Goal: Task Accomplishment & Management: Manage account settings

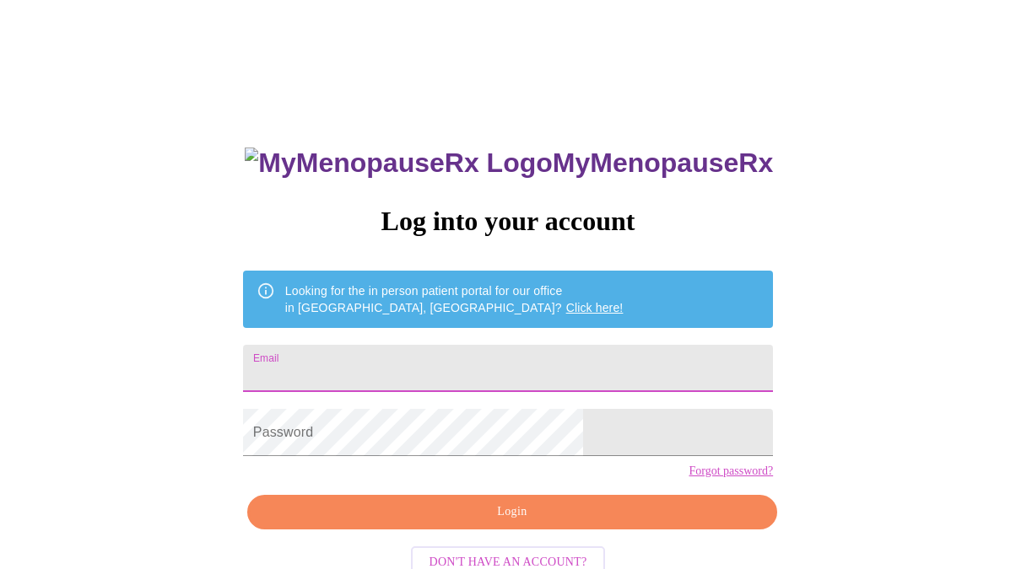
click at [388, 358] on input "Email" at bounding box center [508, 368] width 530 height 47
type input "[PERSON_NAME][EMAIL_ADDRESS][DOMAIN_NAME]"
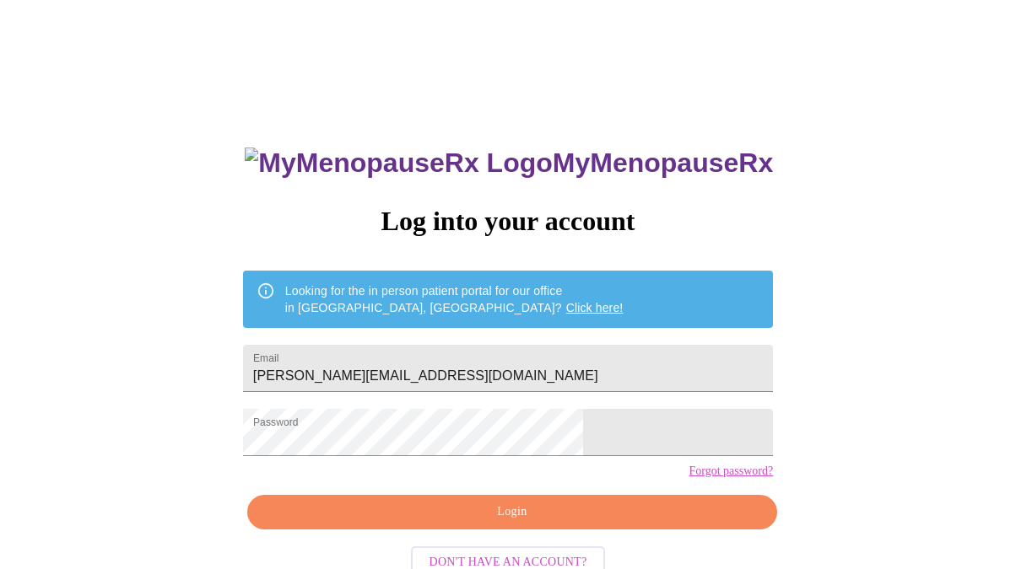
click at [701, 490] on div "MyMenopauseRx Log into your account Looking for the in person patient portal fo…" at bounding box center [508, 348] width 1002 height 683
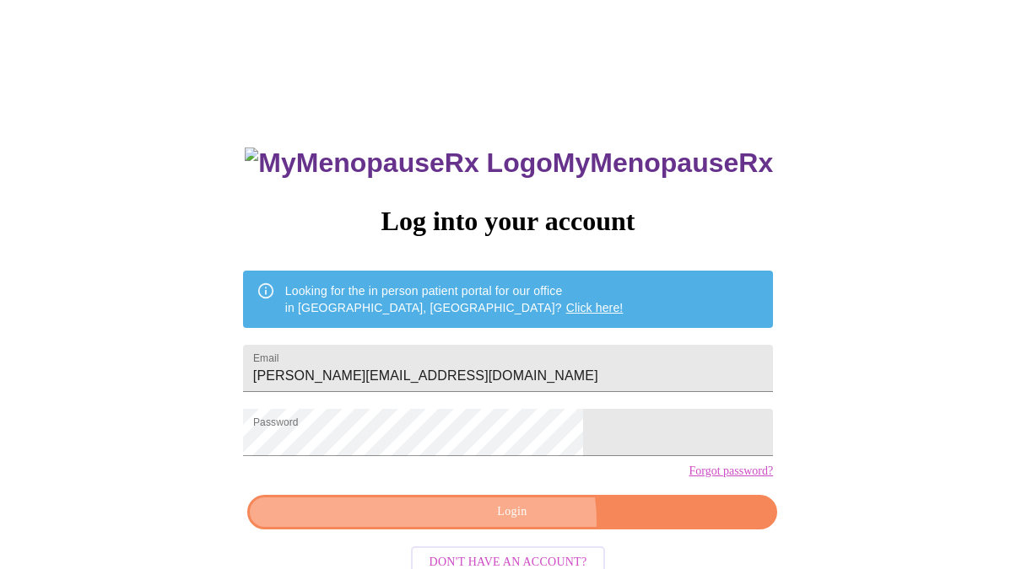
click at [515, 523] on span "Login" at bounding box center [512, 512] width 491 height 21
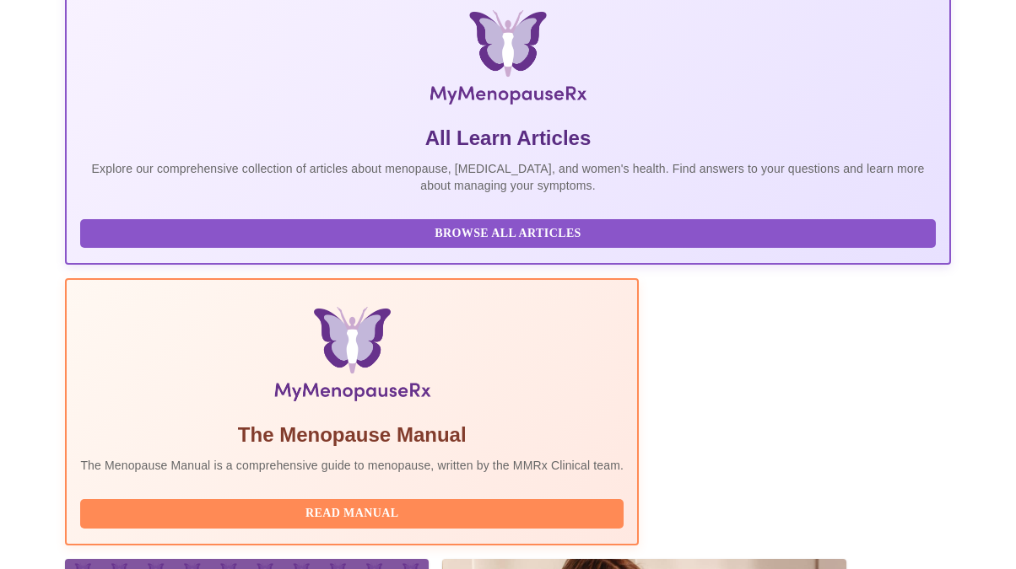
scroll to position [288, 0]
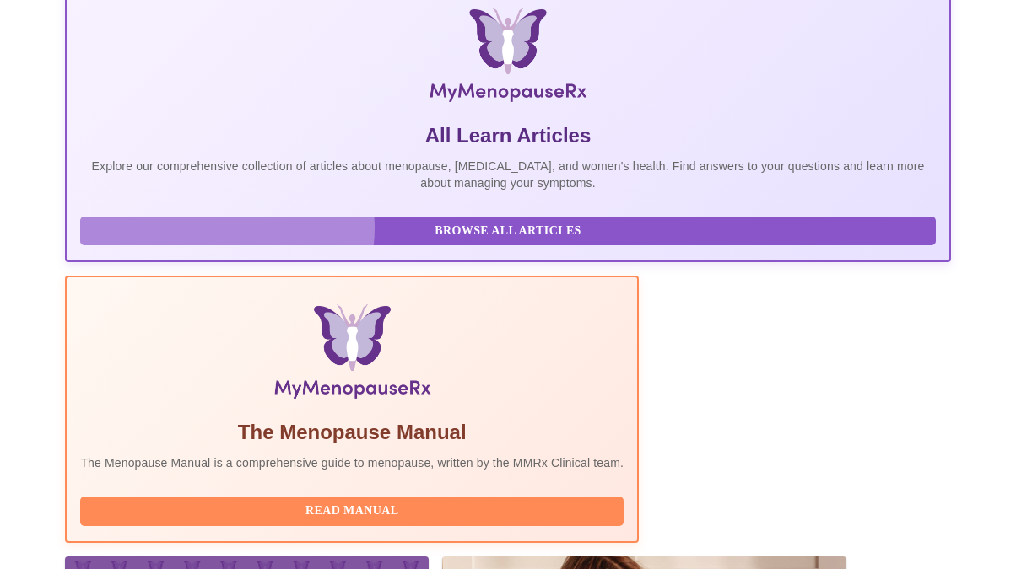
click at [220, 241] on span "Browse All Articles" at bounding box center [507, 231] width 821 height 21
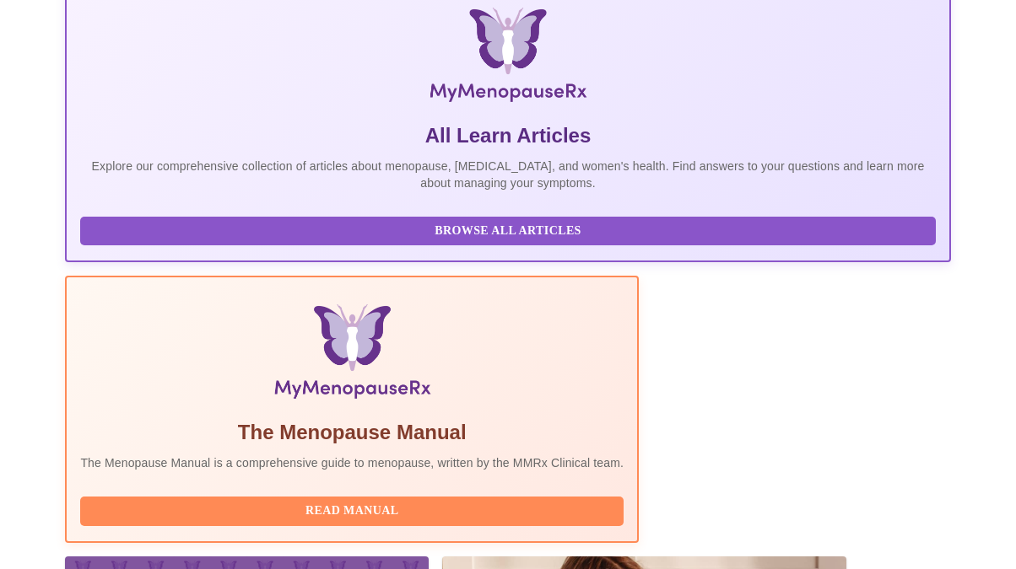
click at [218, 192] on p "Explore our comprehensive collection of articles about menopause, [MEDICAL_DATA…" at bounding box center [507, 175] width 855 height 34
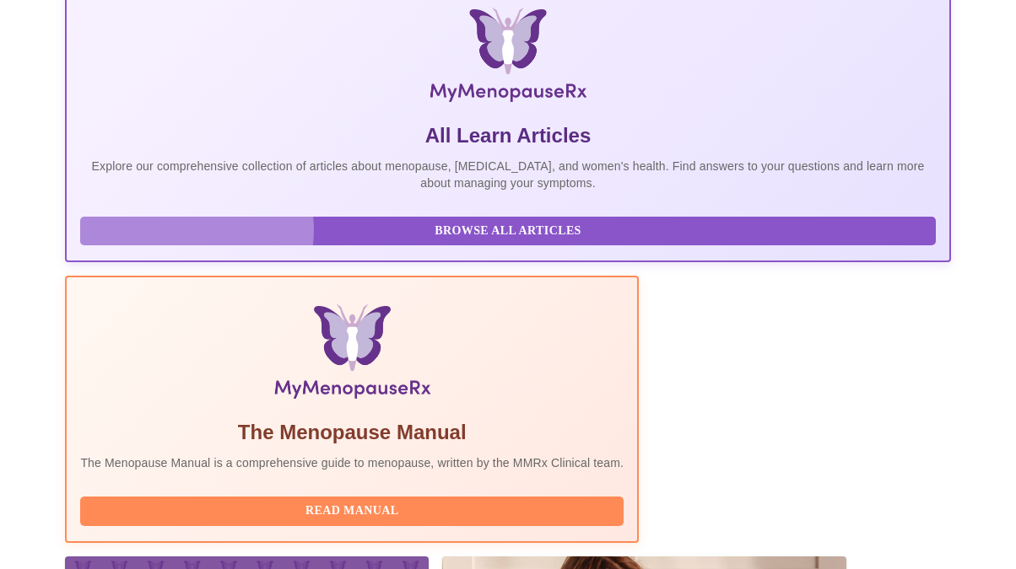
click at [190, 242] on span "Browse All Articles" at bounding box center [507, 231] width 821 height 21
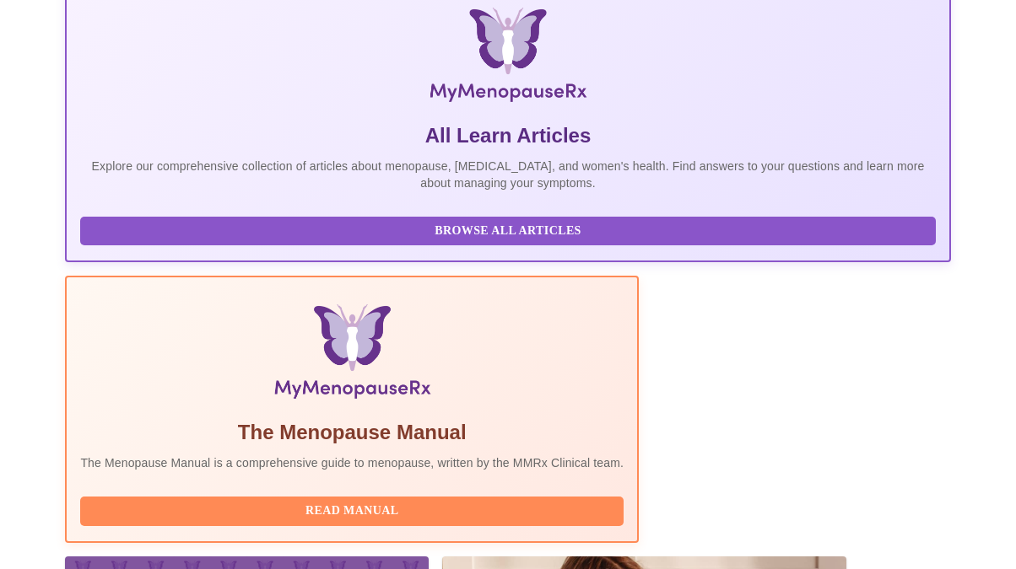
click at [200, 190] on p "Explore our comprehensive collection of articles about menopause, [MEDICAL_DATA…" at bounding box center [507, 175] width 855 height 34
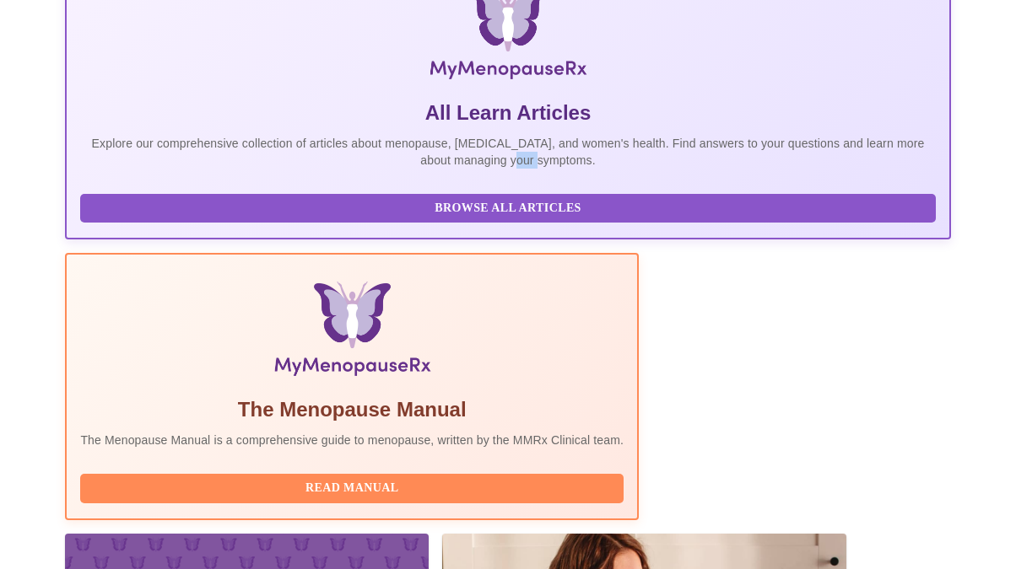
scroll to position [311, 0]
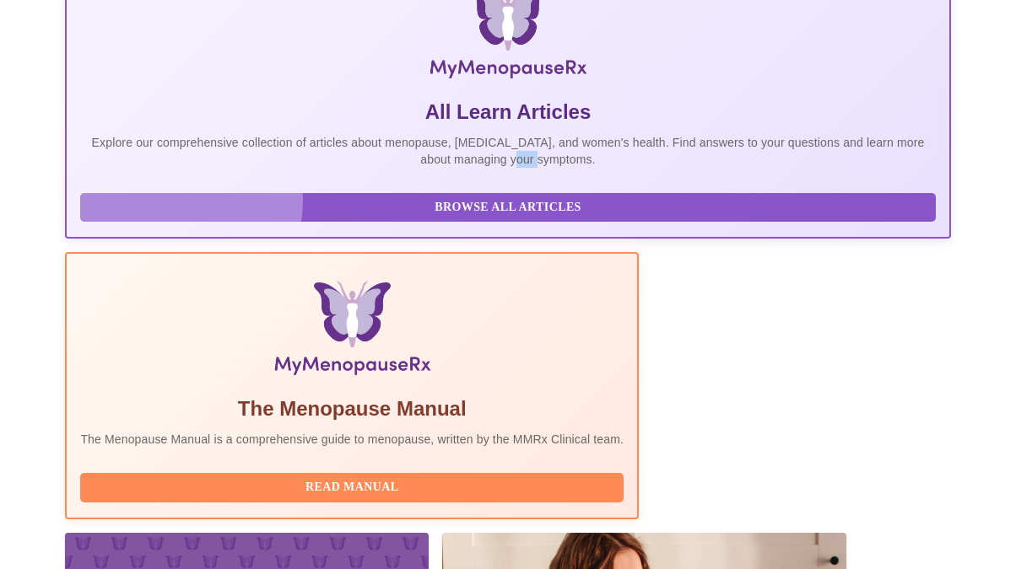
click at [184, 213] on span "Browse All Articles" at bounding box center [507, 207] width 821 height 21
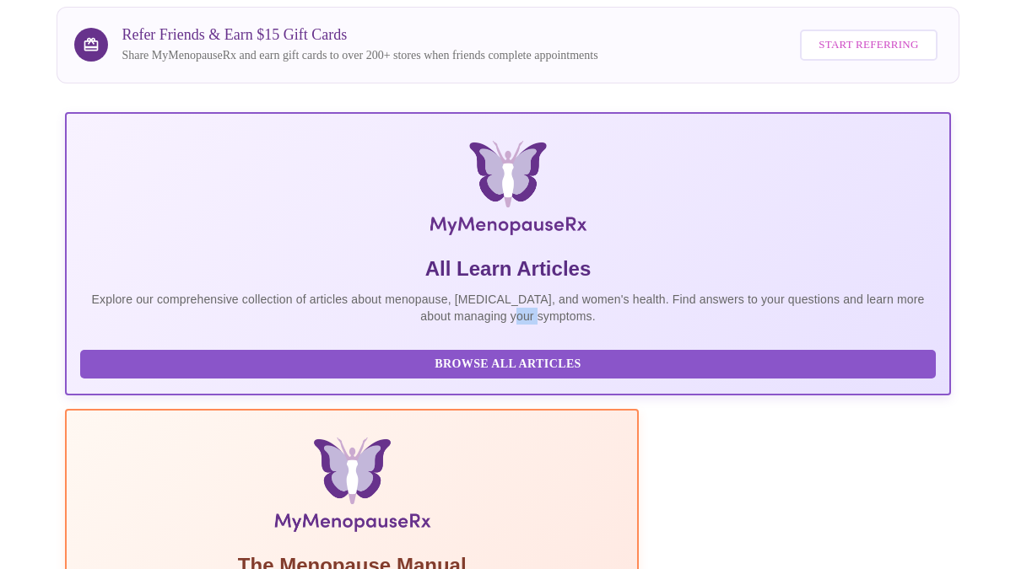
scroll to position [0, 0]
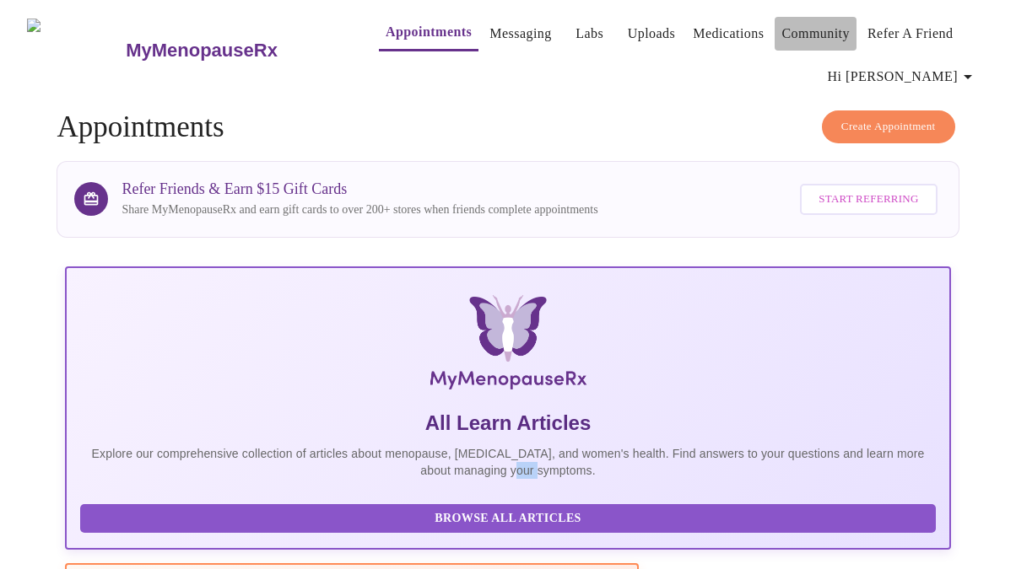
click at [786, 27] on link "Community" at bounding box center [815, 34] width 68 height 24
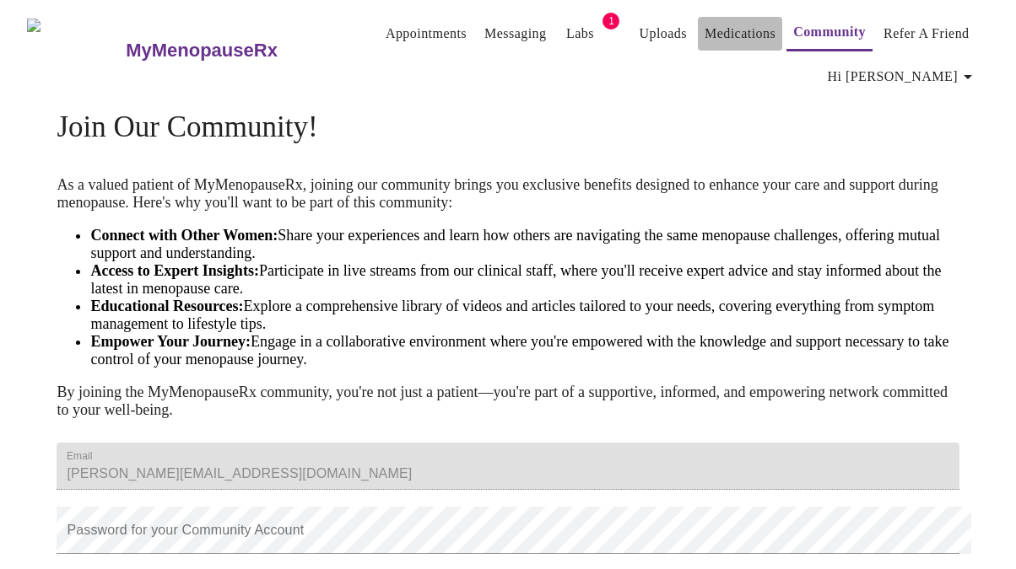
click at [704, 30] on link "Medications" at bounding box center [739, 34] width 71 height 24
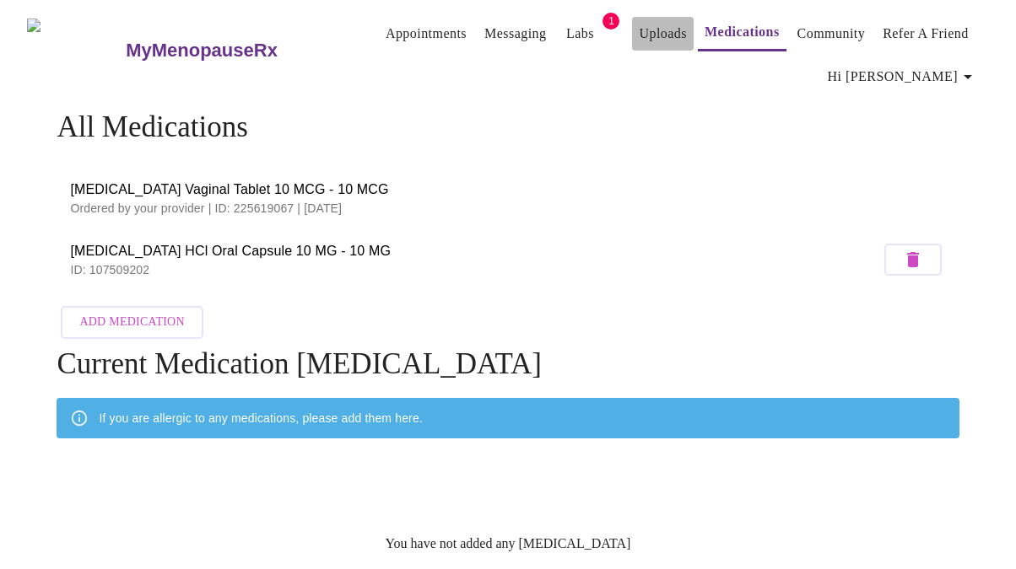
click at [639, 22] on link "Uploads" at bounding box center [663, 34] width 48 height 24
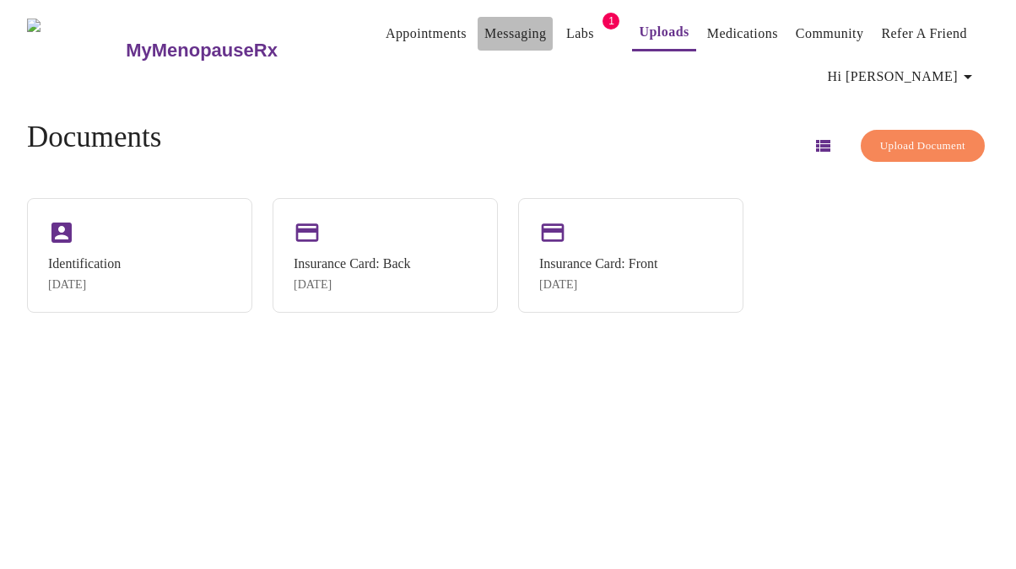
click at [484, 24] on link "Messaging" at bounding box center [515, 34] width 62 height 24
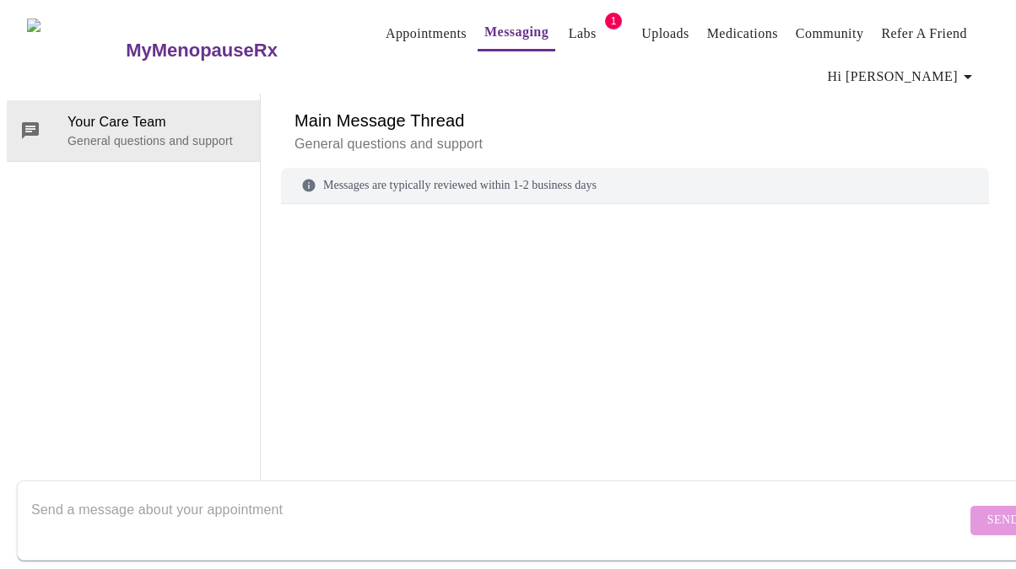
click at [402, 24] on span "Appointments Messaging Labs 1 Uploads Medications Community Refer a Friend Hi […" at bounding box center [667, 50] width 644 height 87
click at [386, 26] on link "Appointments" at bounding box center [426, 34] width 81 height 24
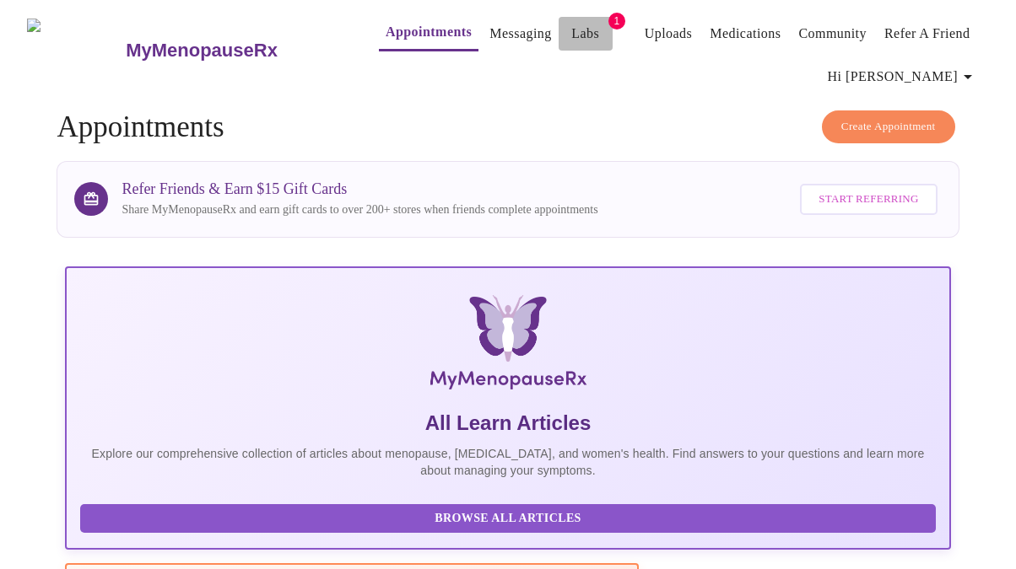
click at [571, 24] on link "Labs" at bounding box center [585, 34] width 28 height 24
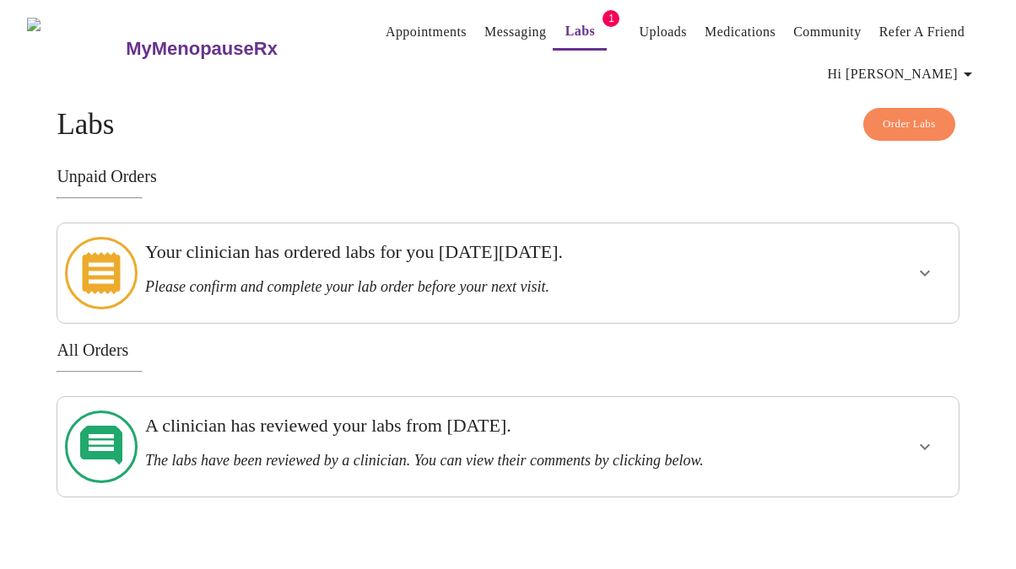
click at [413, 260] on h3 "Your clinician has ordered labs for you [DATE][DATE]." at bounding box center [464, 252] width 638 height 22
click at [97, 277] on icon at bounding box center [101, 273] width 73 height 73
click at [923, 267] on icon "show more" at bounding box center [925, 273] width 20 height 20
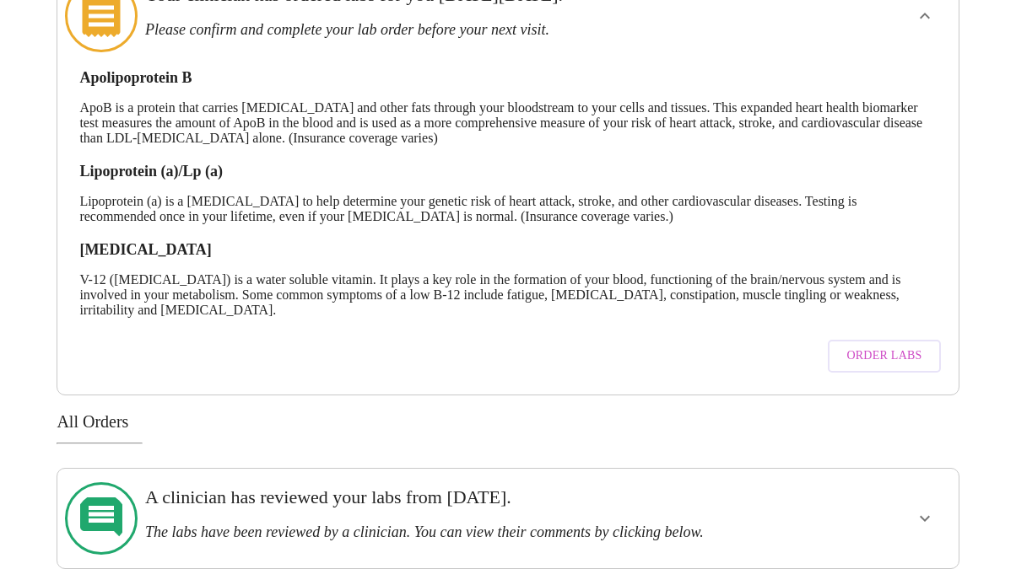
scroll to position [272, 0]
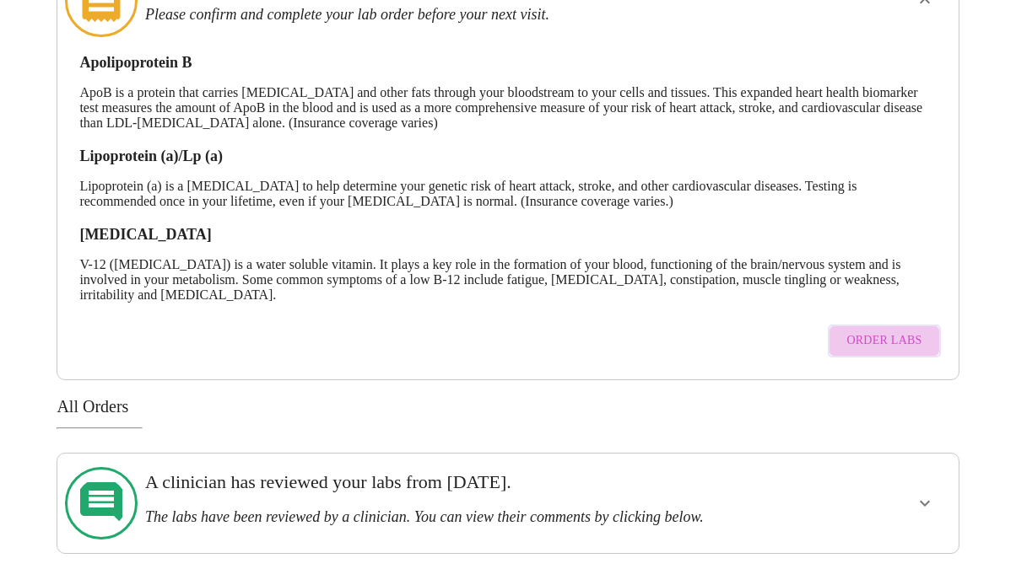
click at [893, 331] on span "Order Labs" at bounding box center [883, 341] width 75 height 21
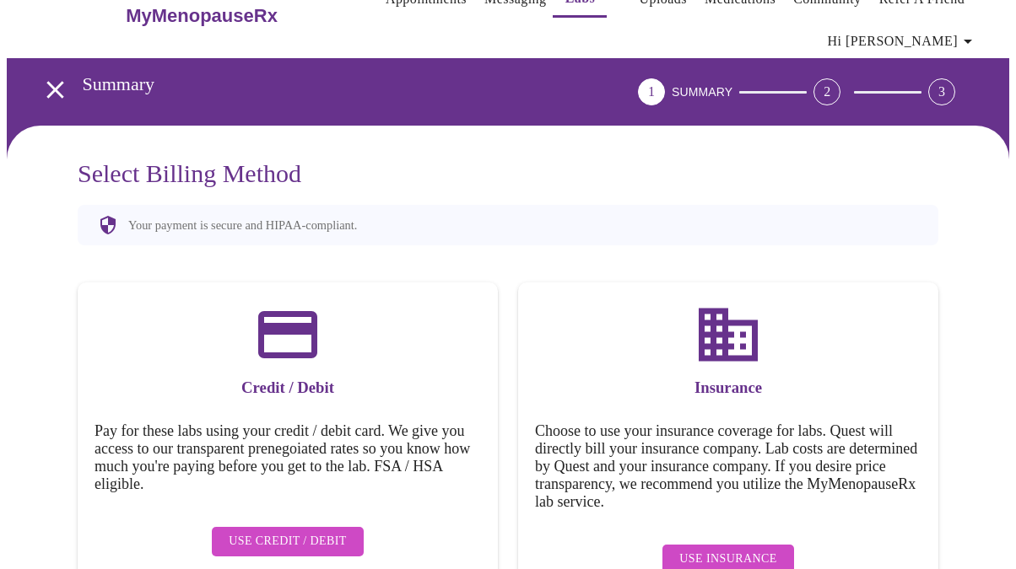
scroll to position [68, 0]
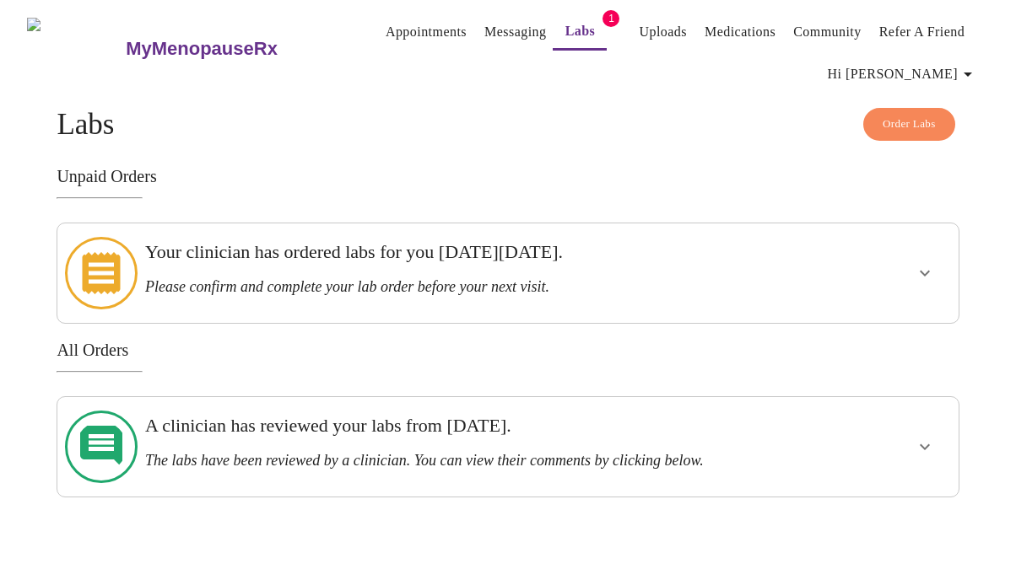
click at [216, 89] on div "MyMenopauseRx Appointments Messaging Labs 1 Uploads Medications Community Refer…" at bounding box center [508, 252] width 1002 height 491
click at [484, 24] on link "Messaging" at bounding box center [515, 32] width 62 height 24
